Goal: Task Accomplishment & Management: Use online tool/utility

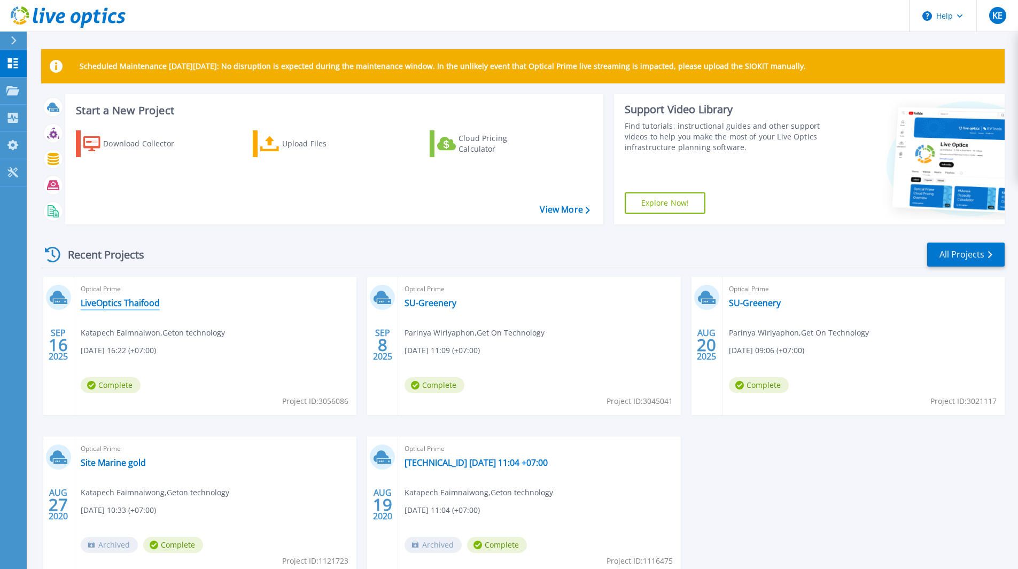
click at [96, 301] on link "LiveOptics Thaifood" at bounding box center [120, 303] width 79 height 11
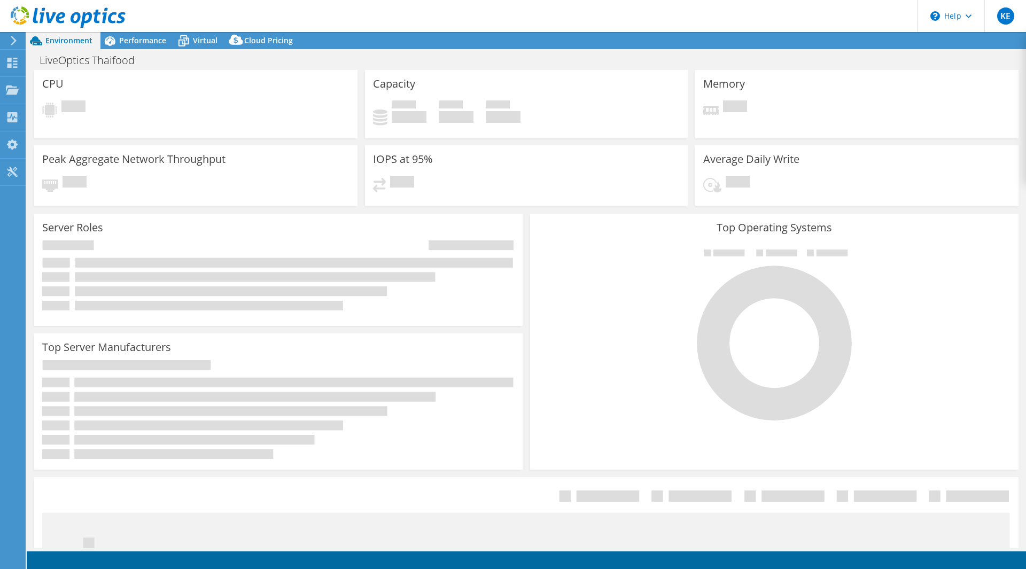
select select "USD"
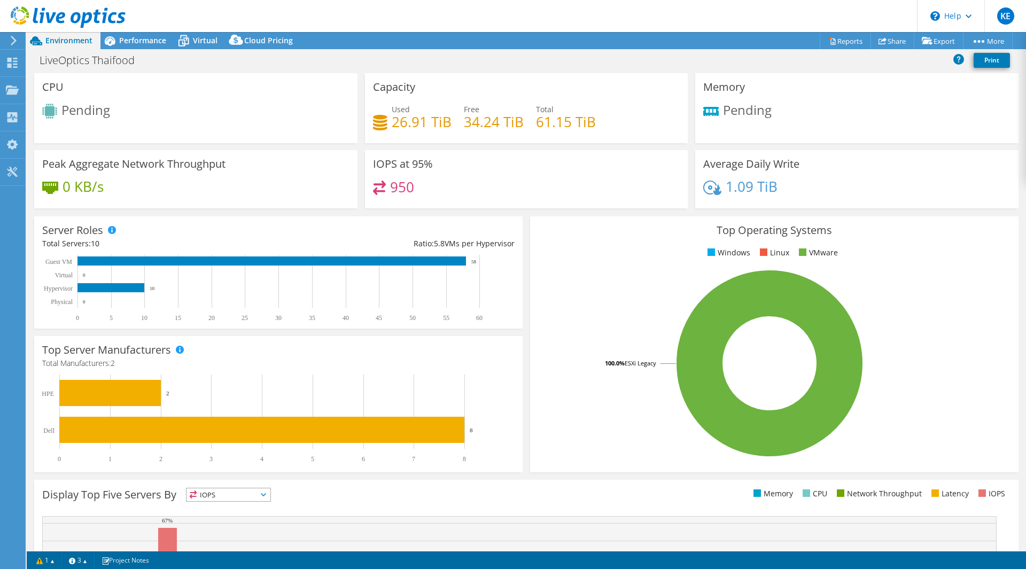
click at [73, 18] on use at bounding box center [68, 16] width 115 height 21
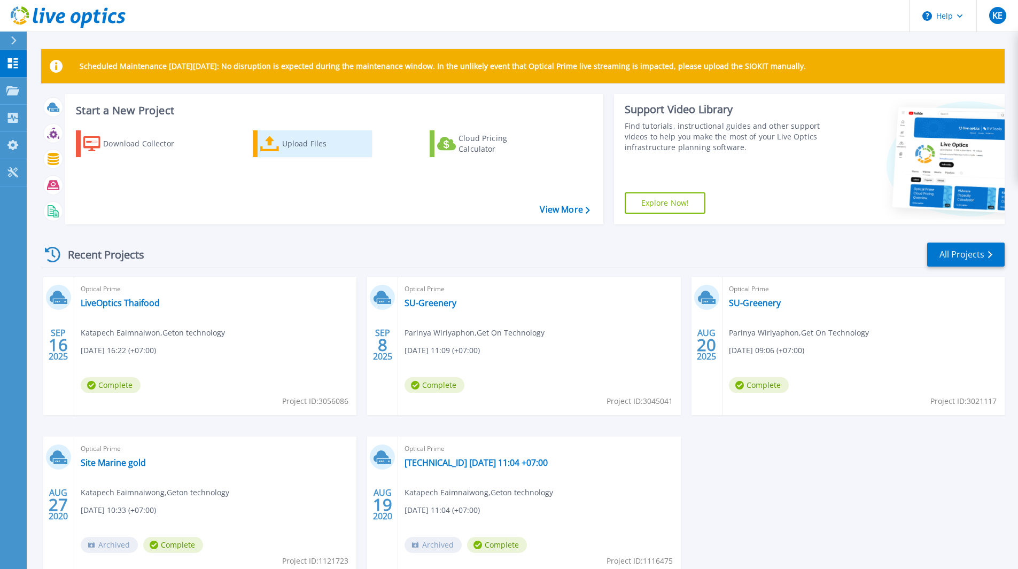
click at [293, 146] on div "Upload Files" at bounding box center [325, 143] width 86 height 21
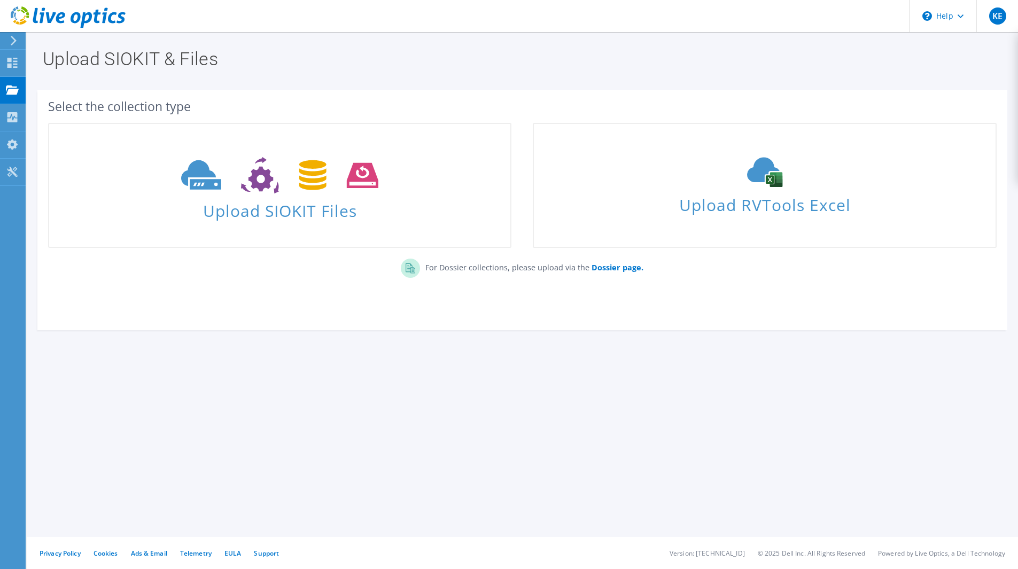
click at [68, 10] on icon at bounding box center [68, 17] width 115 height 22
